Goal: Transaction & Acquisition: Purchase product/service

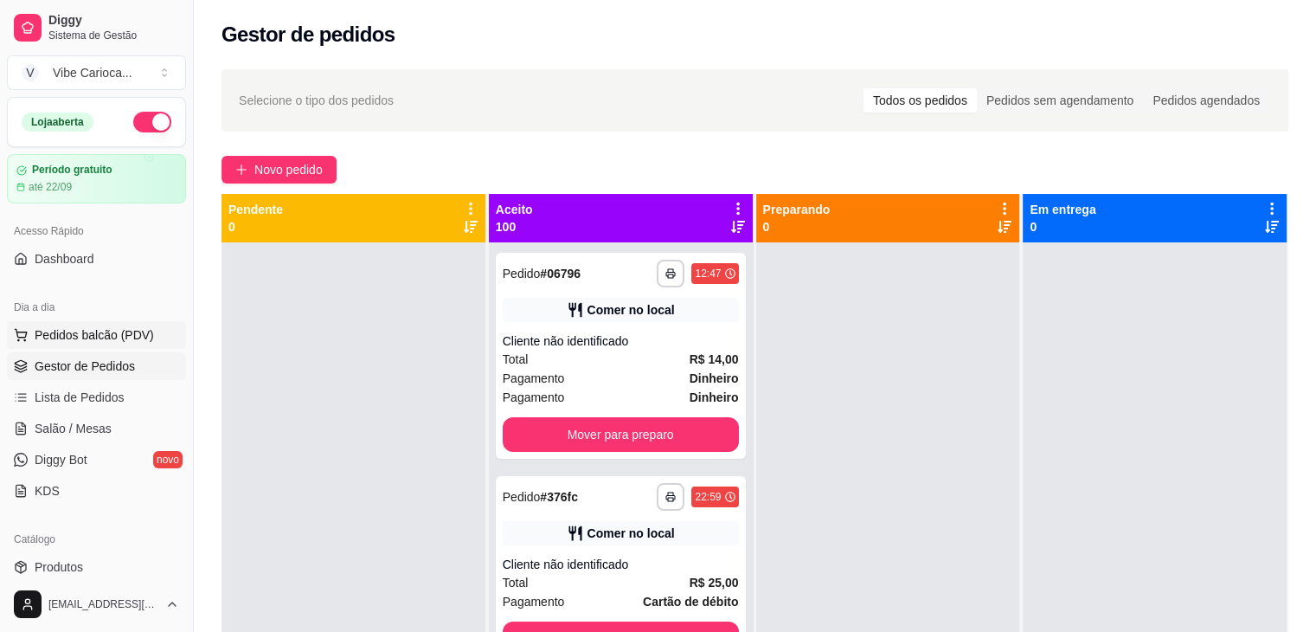
click at [96, 333] on span "Pedidos balcão (PDV)" at bounding box center [94, 334] width 119 height 17
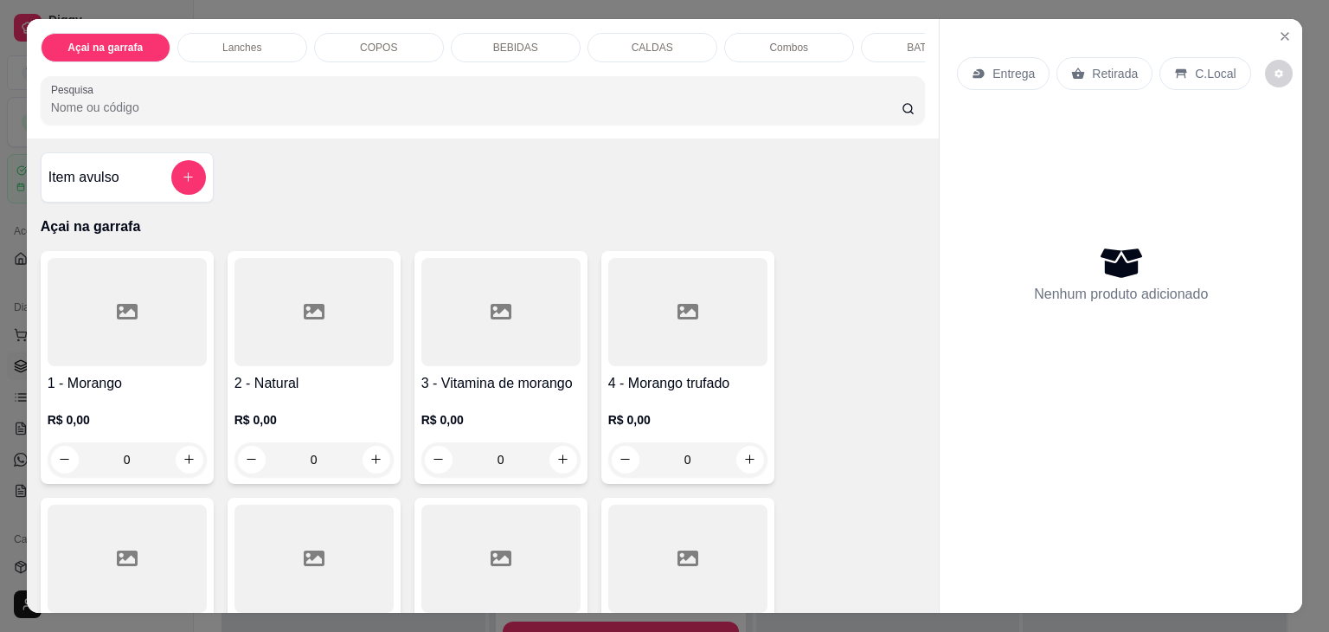
click at [356, 49] on div "COPOS" at bounding box center [379, 47] width 130 height 29
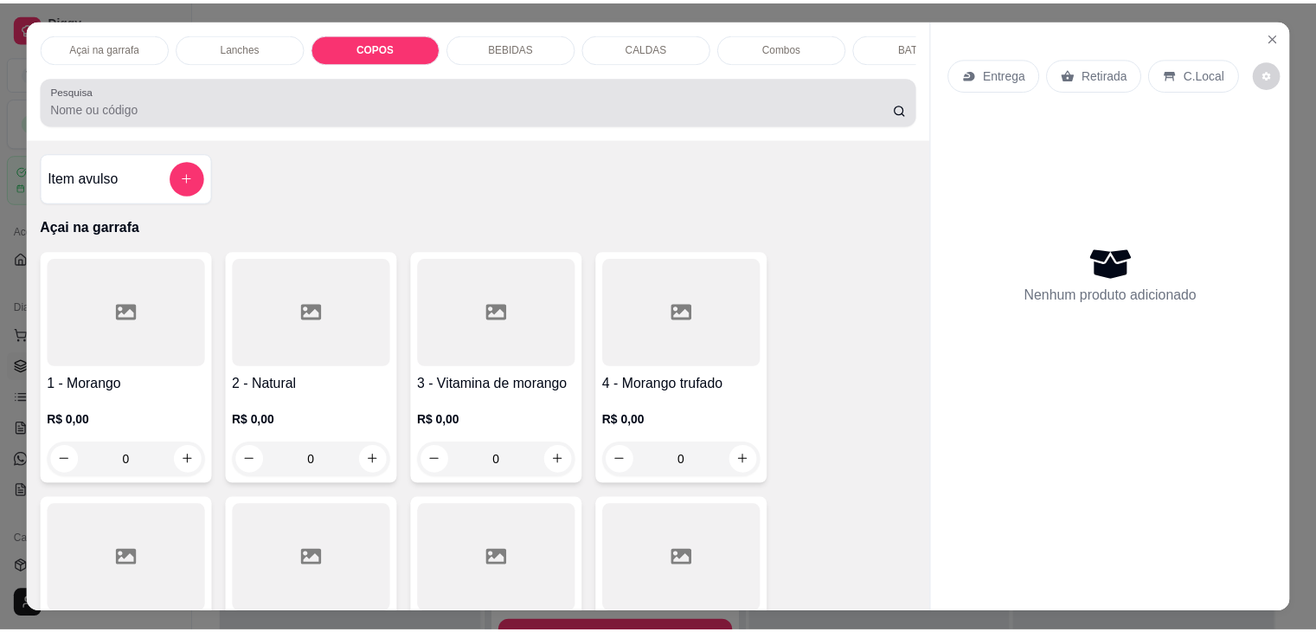
scroll to position [42, 0]
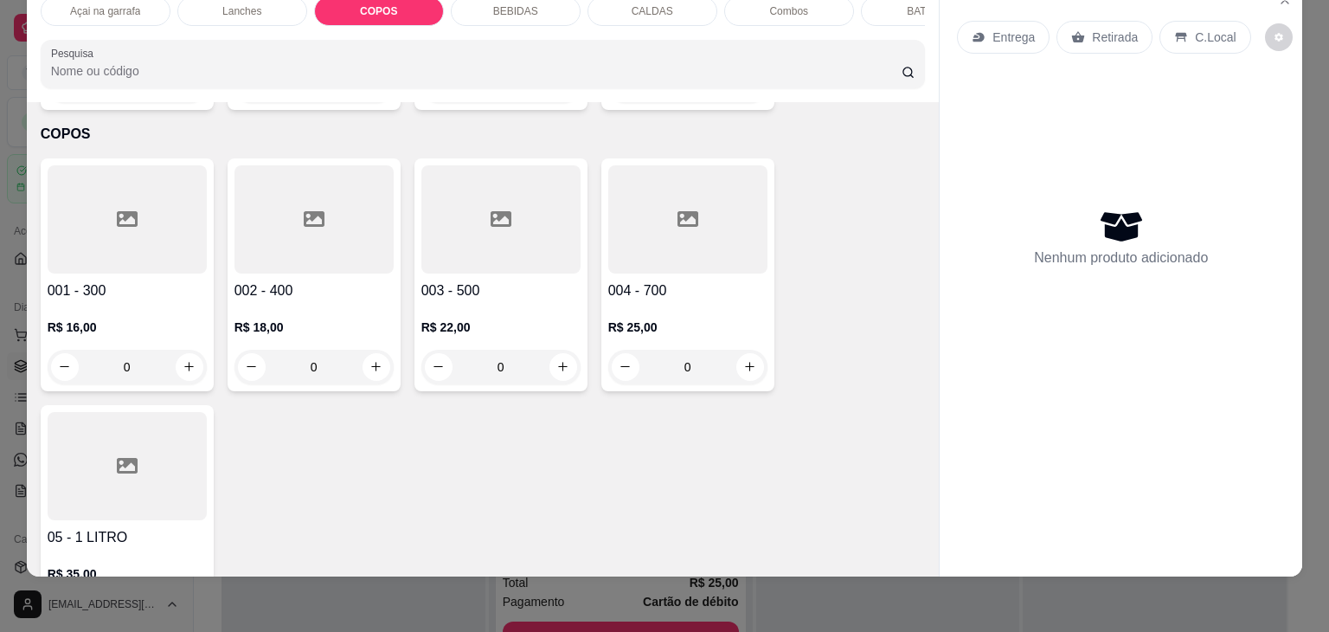
click at [360, 224] on div at bounding box center [313, 219] width 159 height 108
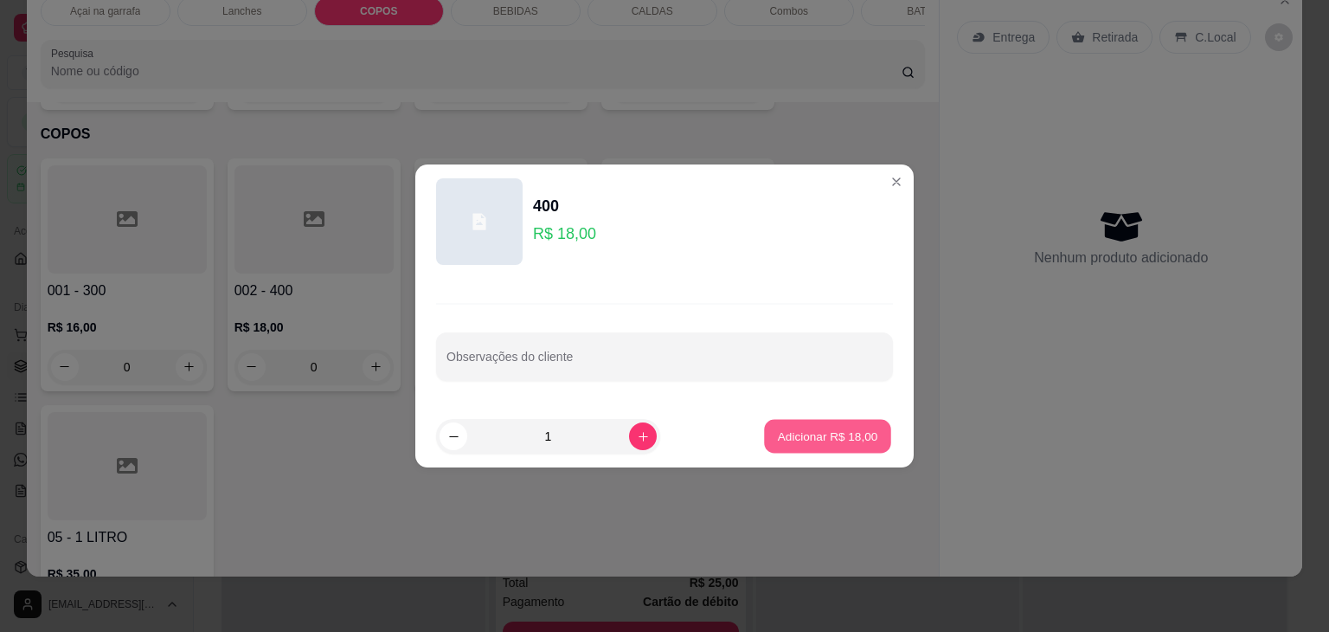
click at [796, 441] on p "Adicionar R$ 18,00" at bounding box center [828, 435] width 100 height 16
type input "1"
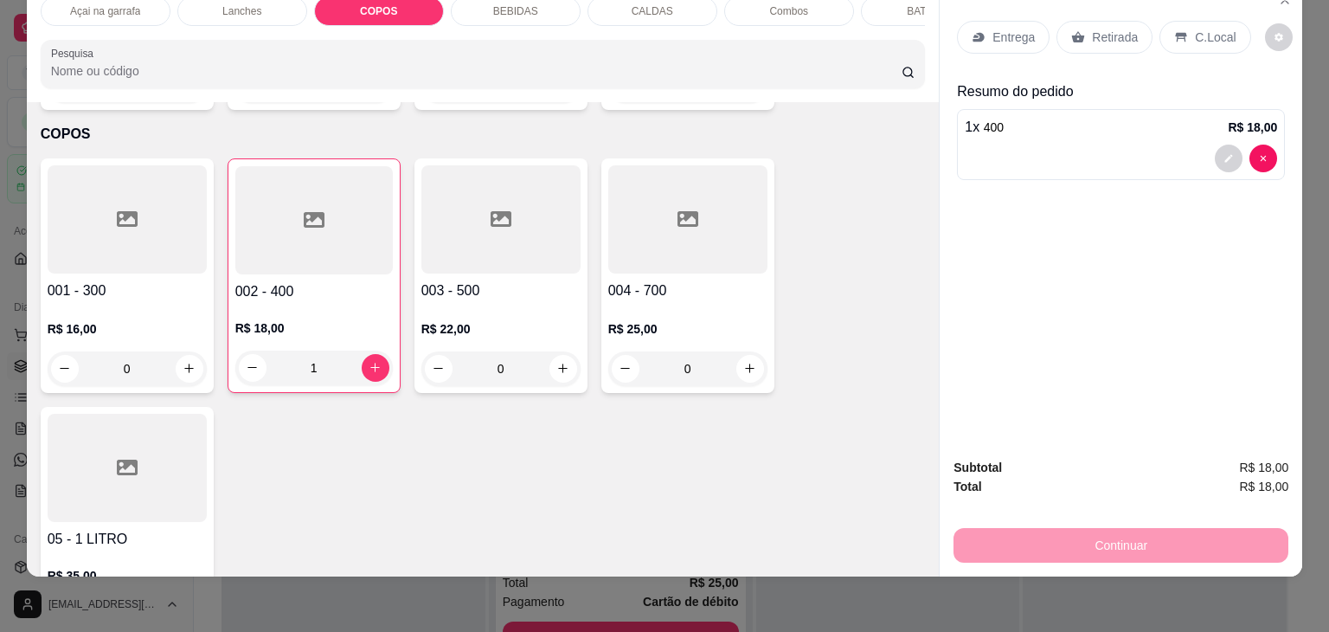
click at [1174, 30] on icon at bounding box center [1181, 37] width 14 height 14
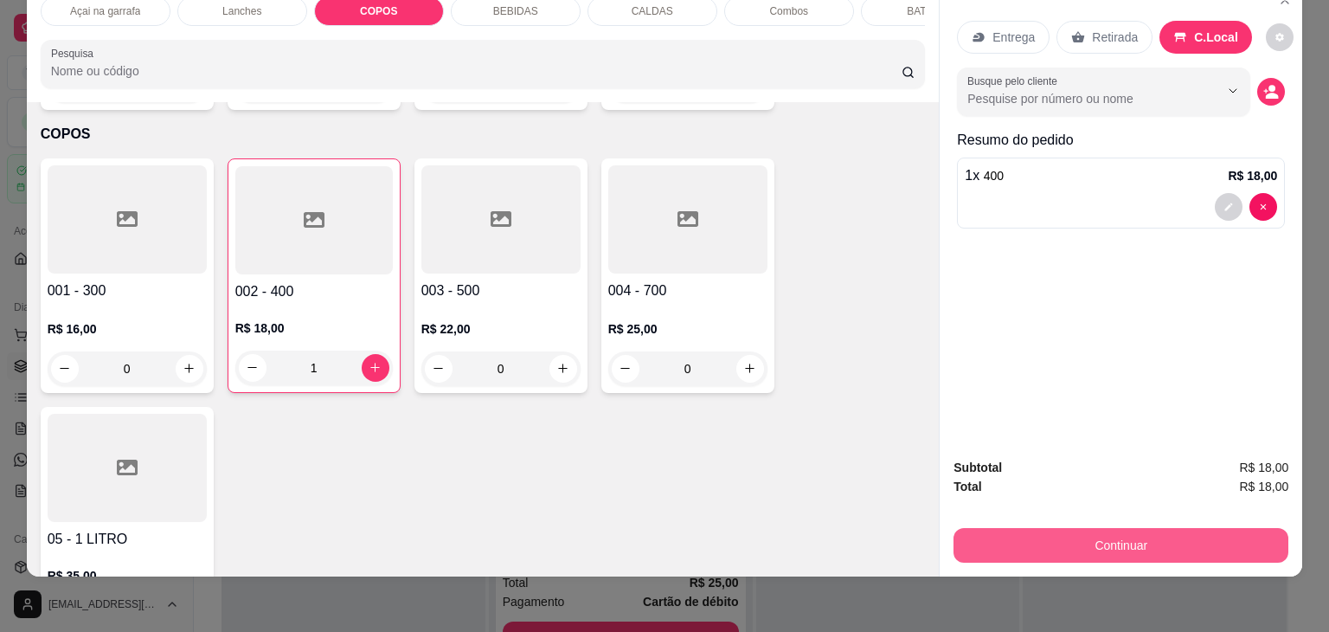
click at [1204, 534] on button "Continuar" at bounding box center [1120, 545] width 335 height 35
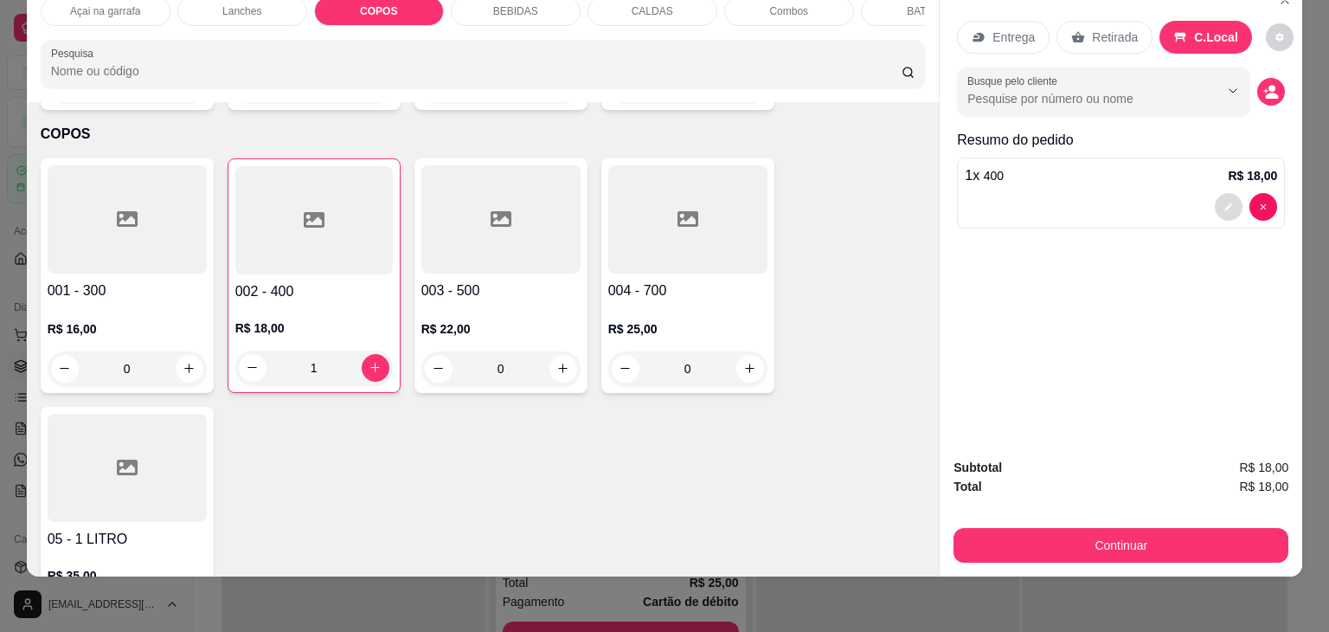
click at [1223, 202] on icon "decrease-product-quantity" at bounding box center [1228, 207] width 10 height 10
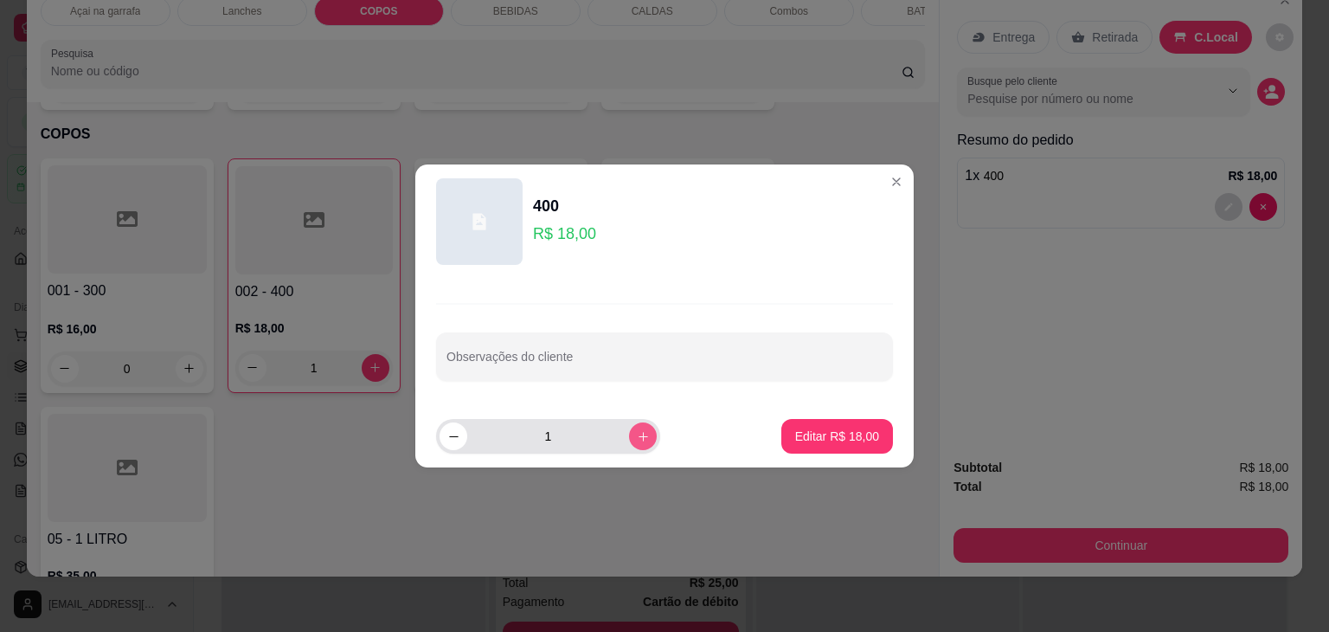
click at [637, 430] on icon "increase-product-quantity" at bounding box center [643, 436] width 13 height 13
type input "2"
click at [837, 426] on button "Editar R$ 36,00" at bounding box center [837, 437] width 108 height 34
type input "2"
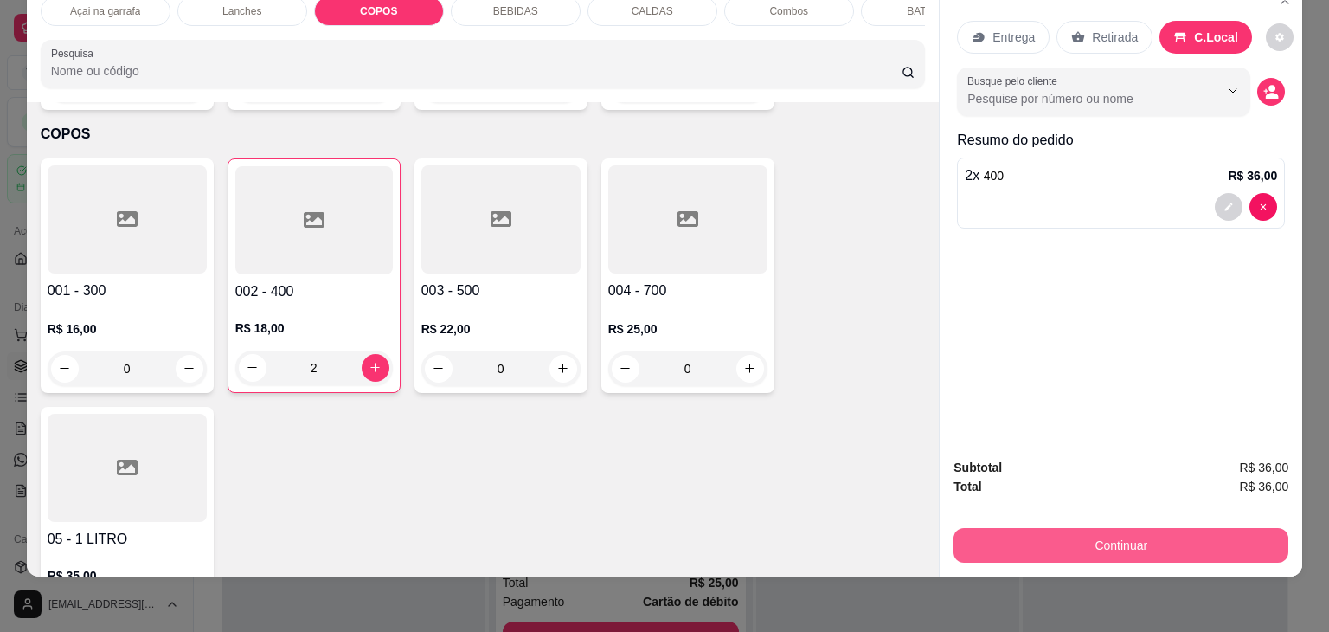
click at [1104, 529] on button "Continuar" at bounding box center [1120, 545] width 335 height 35
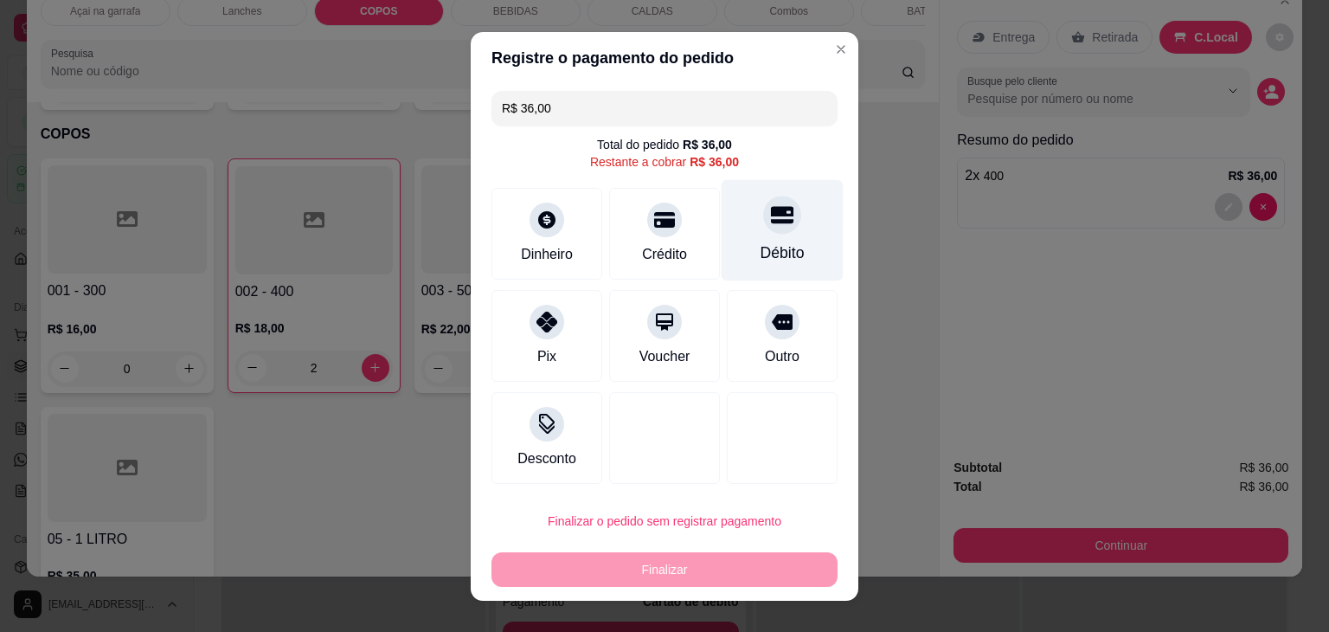
click at [737, 227] on div "Débito" at bounding box center [782, 229] width 122 height 101
type input "R$ 0,00"
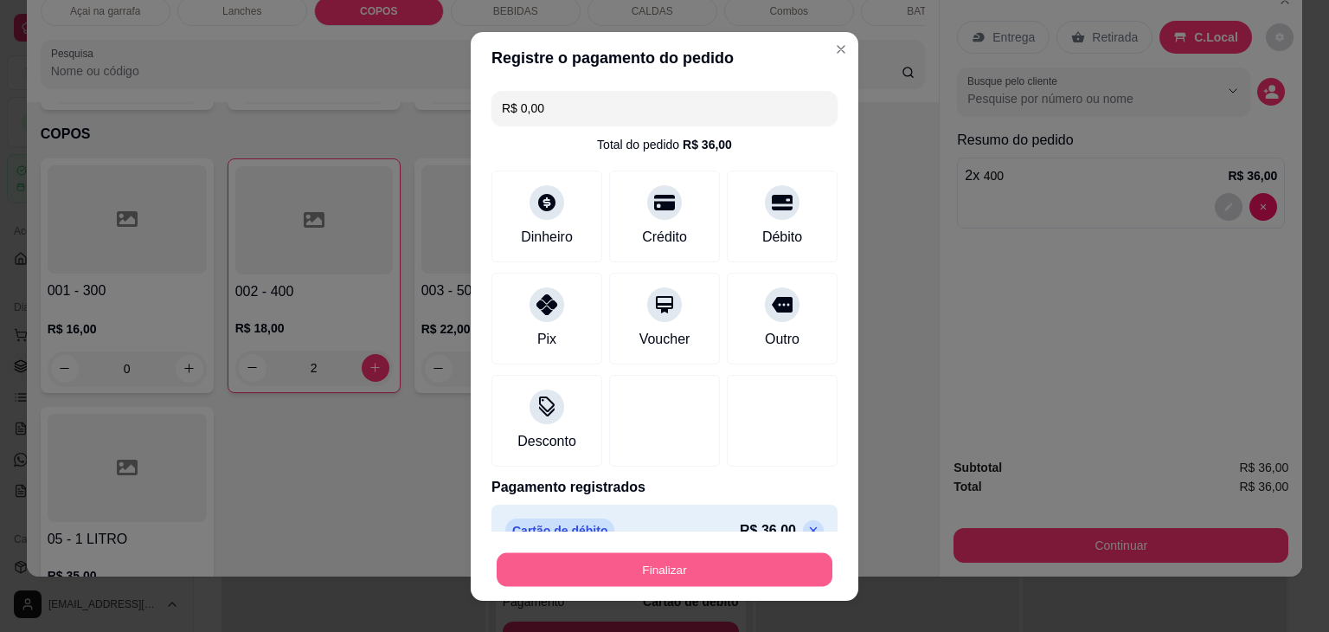
click at [775, 573] on button "Finalizar" at bounding box center [665, 569] width 336 height 34
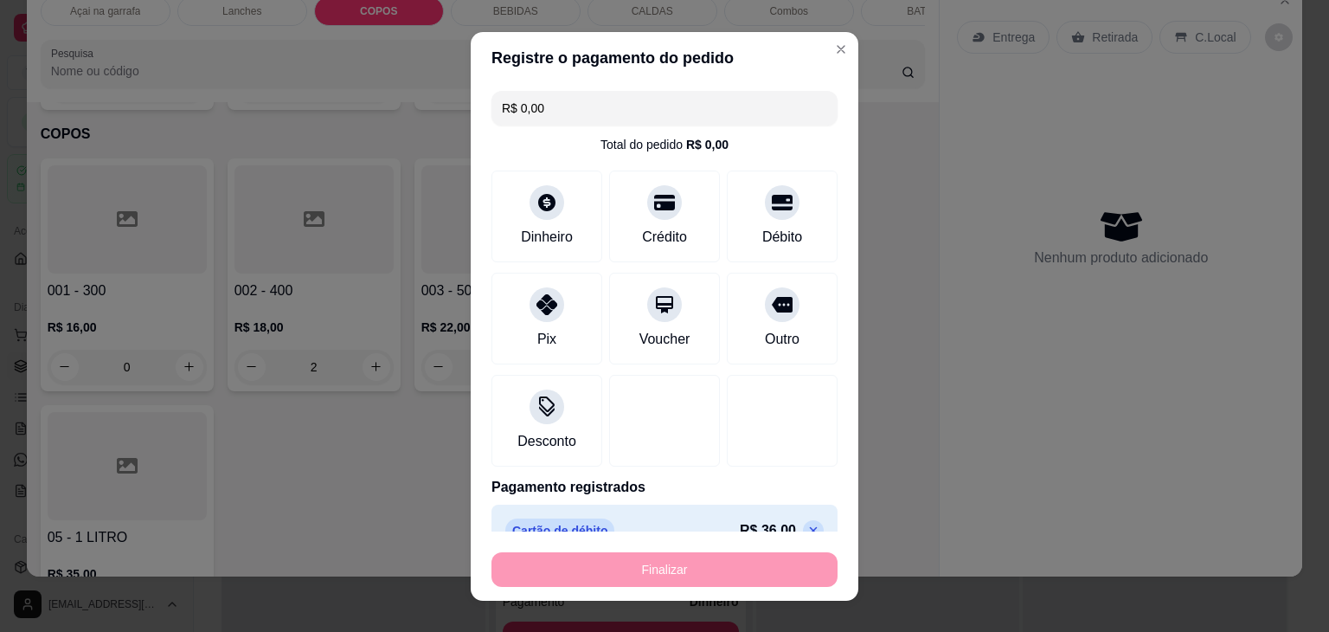
type input "0"
type input "-R$ 36,00"
